Goal: Browse casually

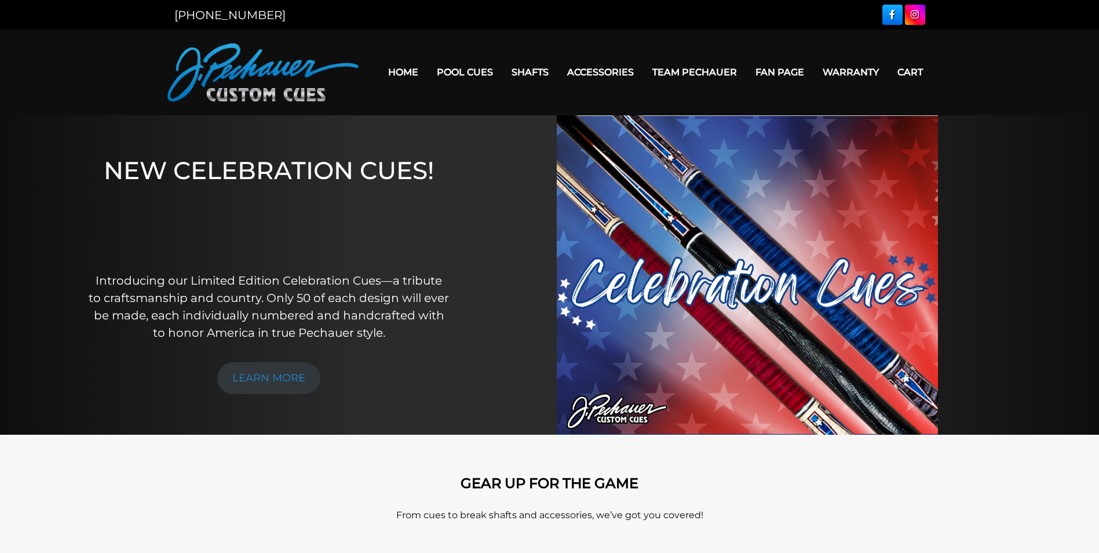
click at [641, 274] on img at bounding box center [747, 275] width 381 height 320
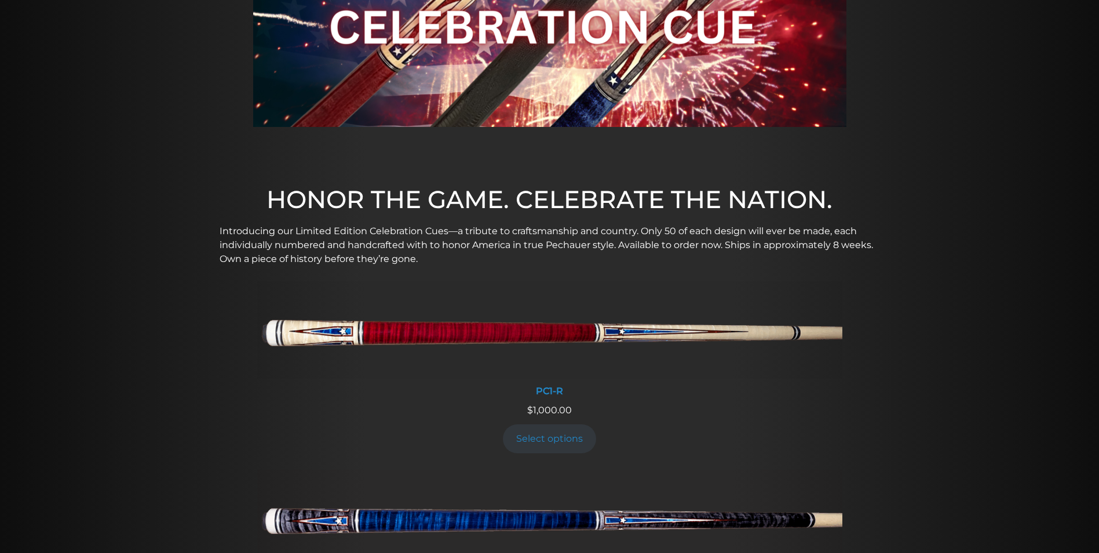
scroll to position [189, 0]
click at [273, 341] on img at bounding box center [549, 328] width 585 height 97
